Goal: Answer question/provide support

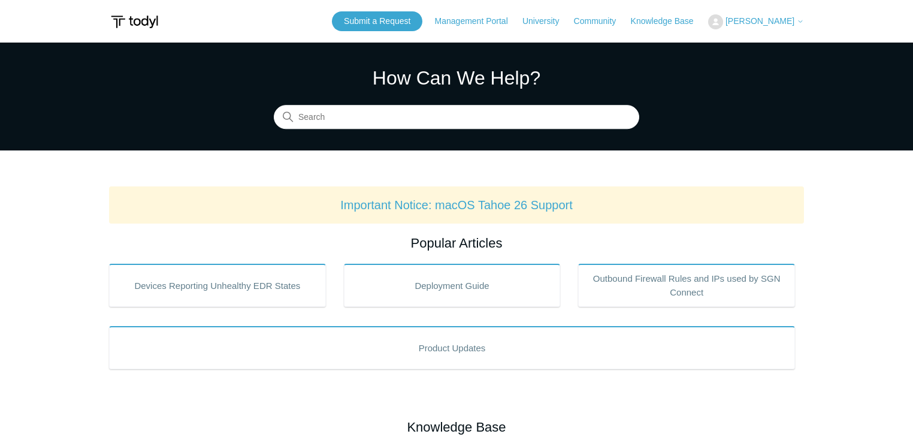
click at [766, 22] on span "[PERSON_NAME]" at bounding box center [760, 21] width 69 height 10
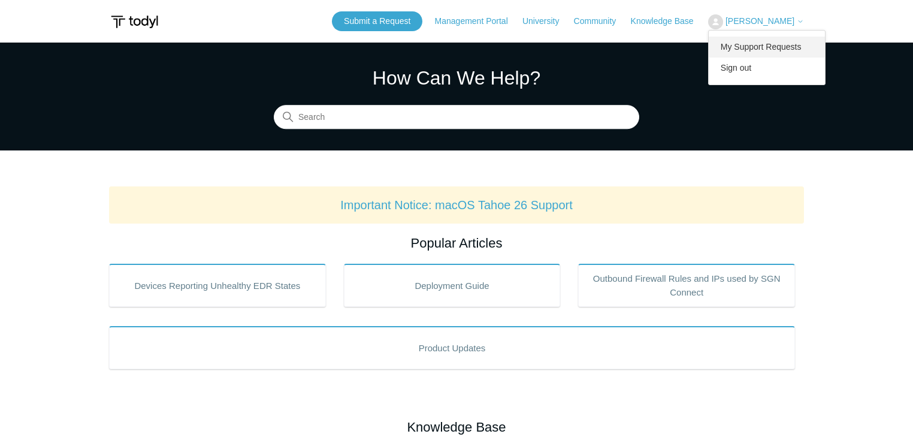
click at [766, 50] on link "My Support Requests" at bounding box center [767, 47] width 117 height 21
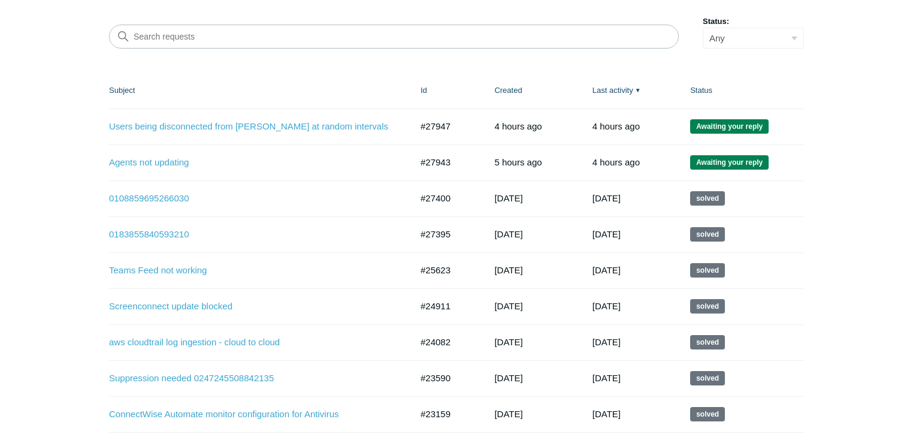
scroll to position [159, 0]
click at [219, 128] on link "Users being disconnected from Todyl at random intervals" at bounding box center [251, 126] width 285 height 14
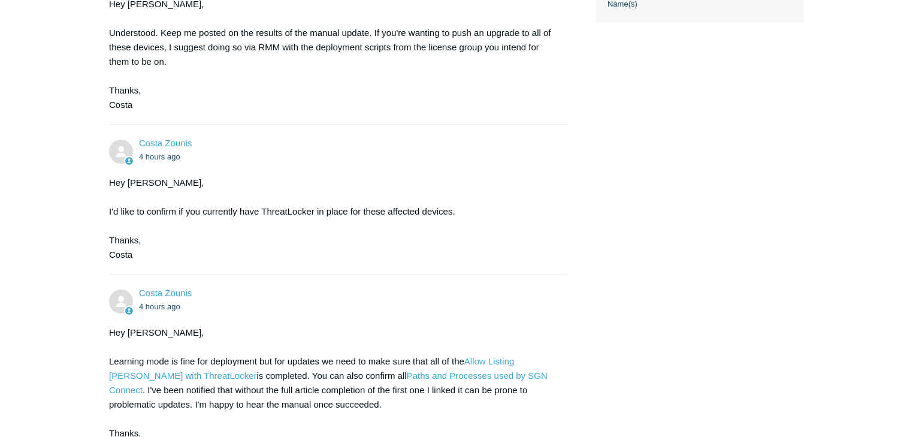
scroll to position [753, 0]
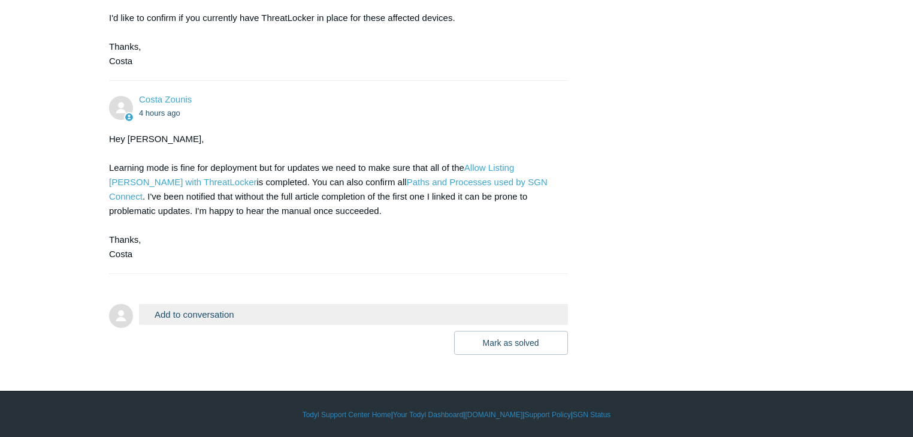
click at [173, 313] on button "Add to conversation" at bounding box center [353, 314] width 429 height 21
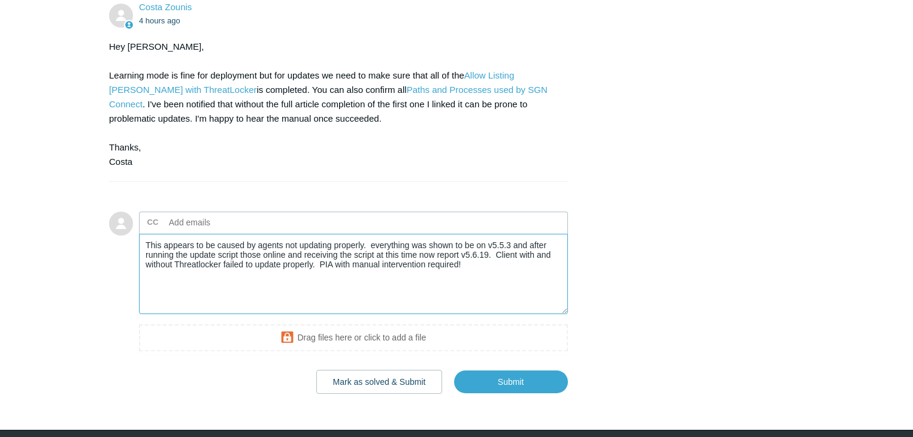
scroll to position [884, 0]
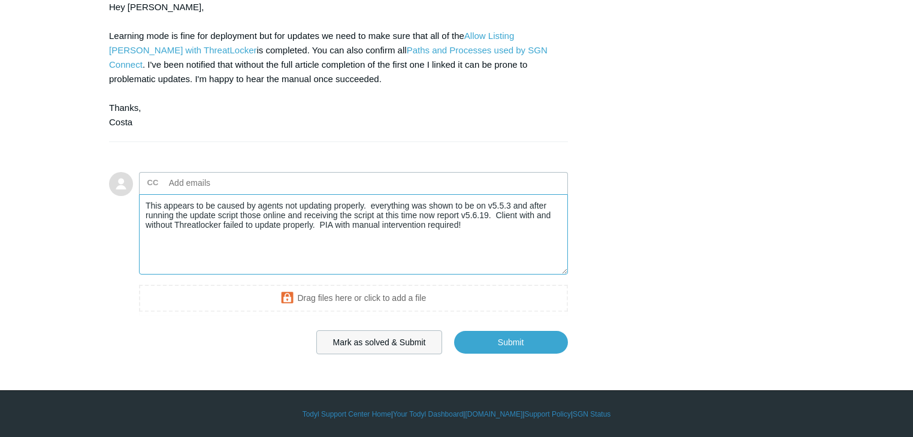
type textarea "This appears to be caused by agents not updating properly. everything was shown…"
click at [398, 341] on button "Mark as solved & Submit" at bounding box center [379, 342] width 126 height 24
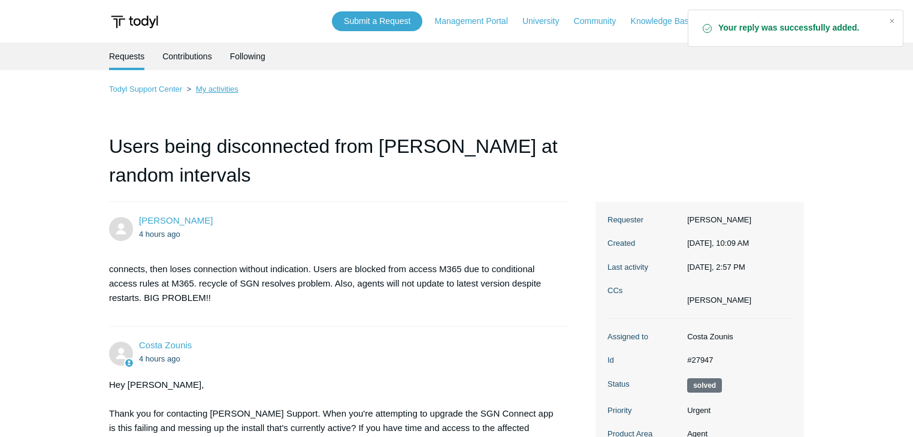
click at [216, 86] on link "My activities" at bounding box center [217, 88] width 43 height 9
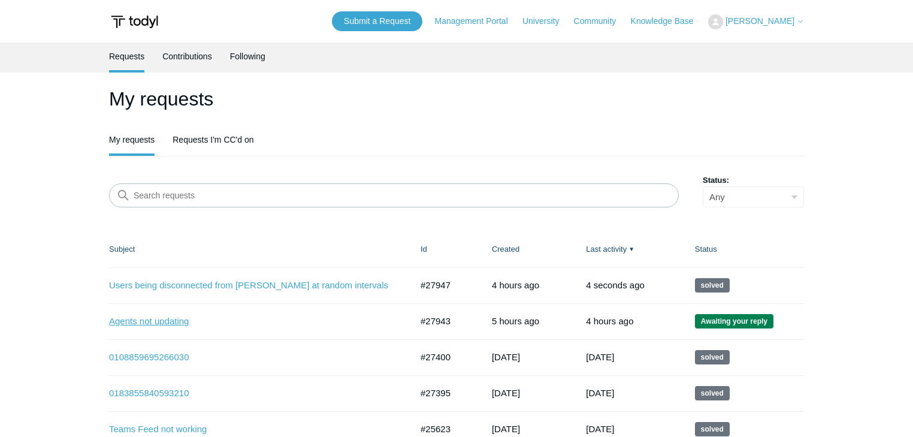
click at [136, 325] on link "Agents not updating" at bounding box center [251, 322] width 285 height 14
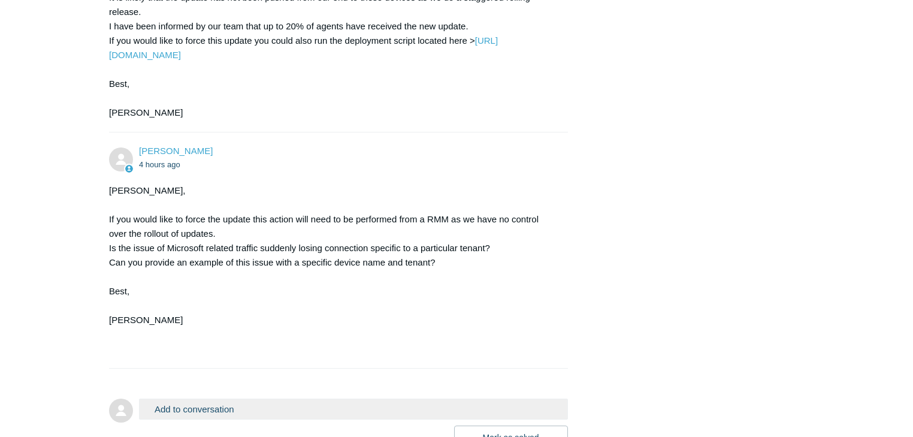
scroll to position [718, 0]
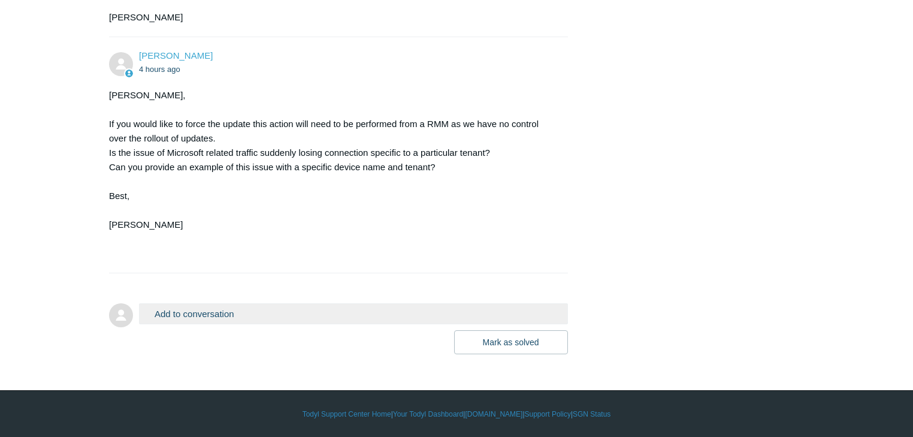
click at [186, 320] on button "Add to conversation" at bounding box center [353, 313] width 429 height 21
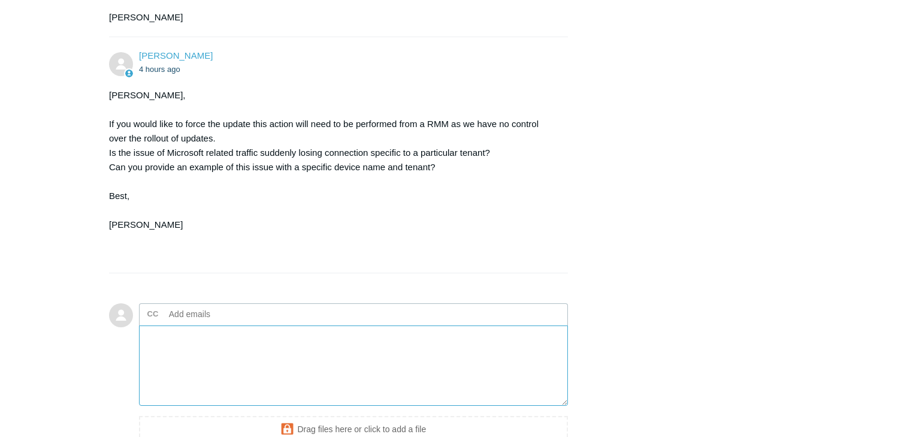
paste textarea "This appears to be caused by agents not updating properly. everything was shown…"
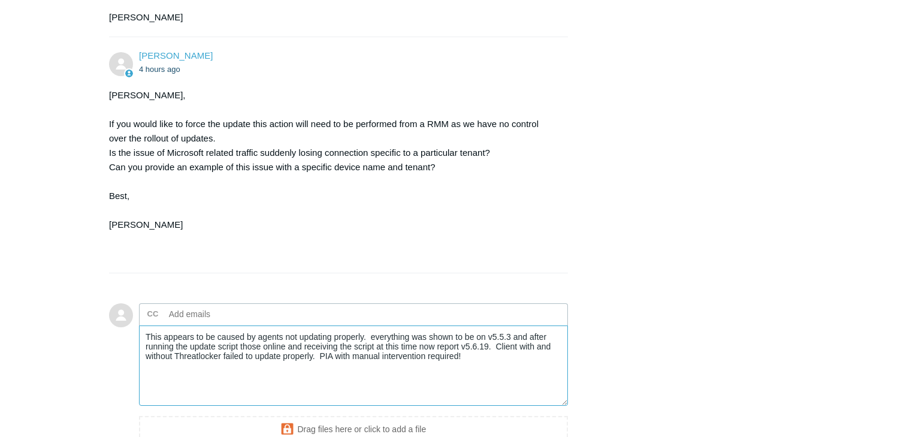
scroll to position [849, 0]
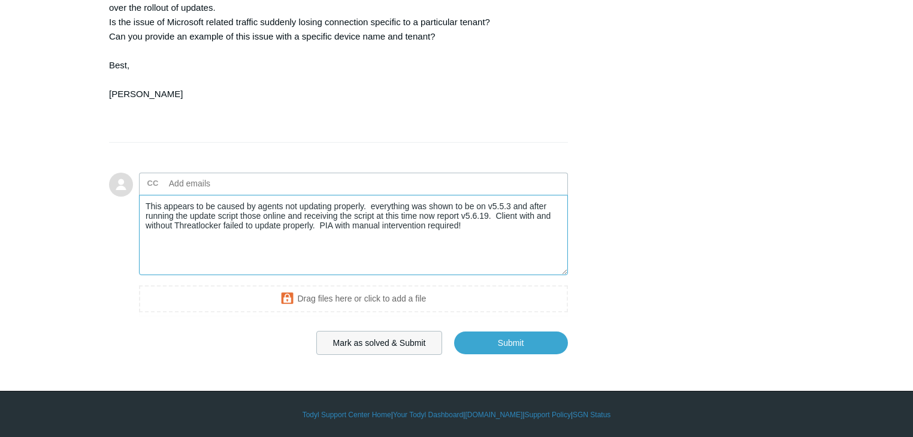
type textarea "This appears to be caused by agents not updating properly. everything was shown…"
click at [375, 335] on button "Mark as solved & Submit" at bounding box center [379, 343] width 126 height 24
